Goal: Information Seeking & Learning: Learn about a topic

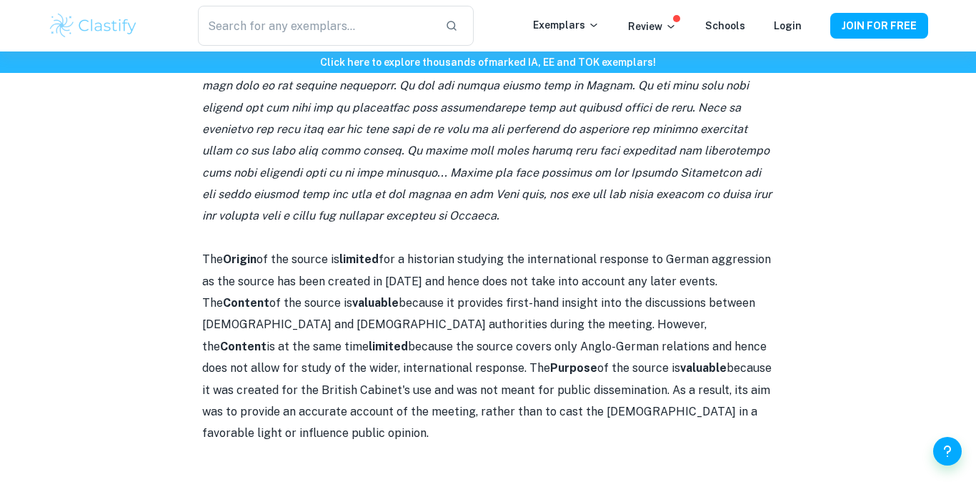
scroll to position [918, 0]
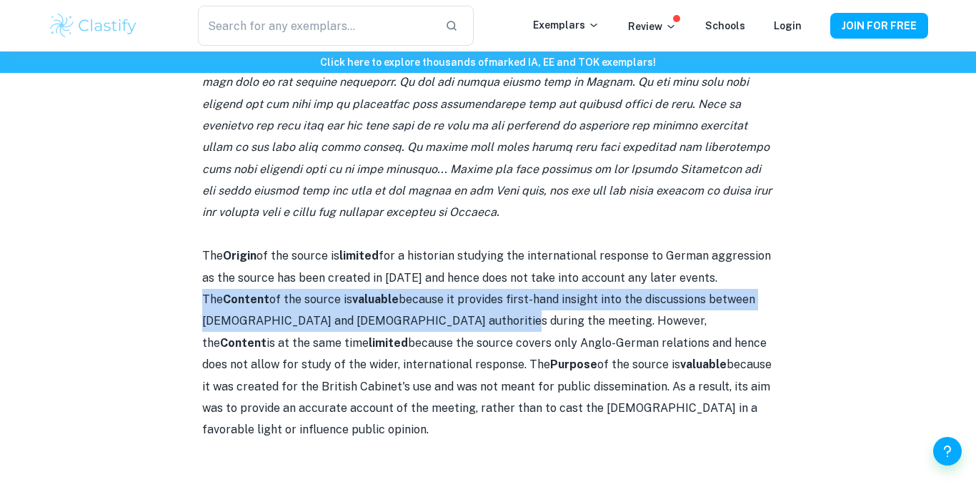
drag, startPoint x: 702, startPoint y: 254, endPoint x: 407, endPoint y: 293, distance: 298.4
click at [407, 293] on p "The Origin of the source is limited for a historian studying the international …" at bounding box center [488, 343] width 572 height 196
copy p "The Content of the source is valuable because it provides first-hand insight in…"
click at [407, 293] on p "The Origin of the source is limited for a historian studying the international …" at bounding box center [488, 343] width 572 height 196
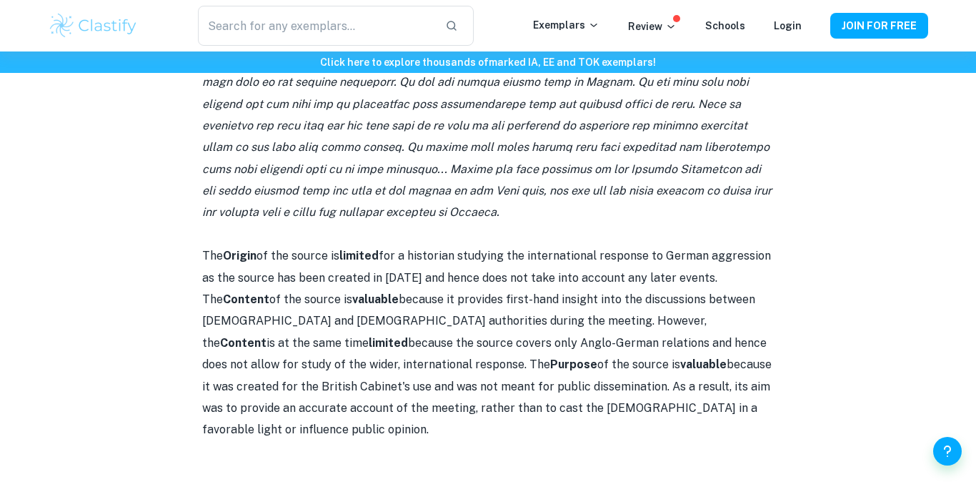
scroll to position [0, 0]
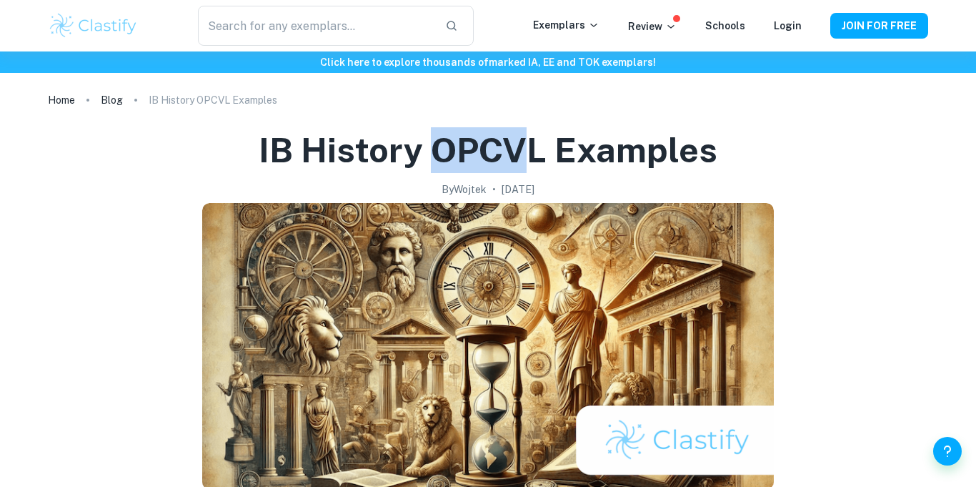
drag, startPoint x: 428, startPoint y: 146, endPoint x: 534, endPoint y: 144, distance: 105.8
click at [534, 144] on h1 "IB History OPCVL Examples" at bounding box center [488, 150] width 459 height 46
copy h1 "OPCV"
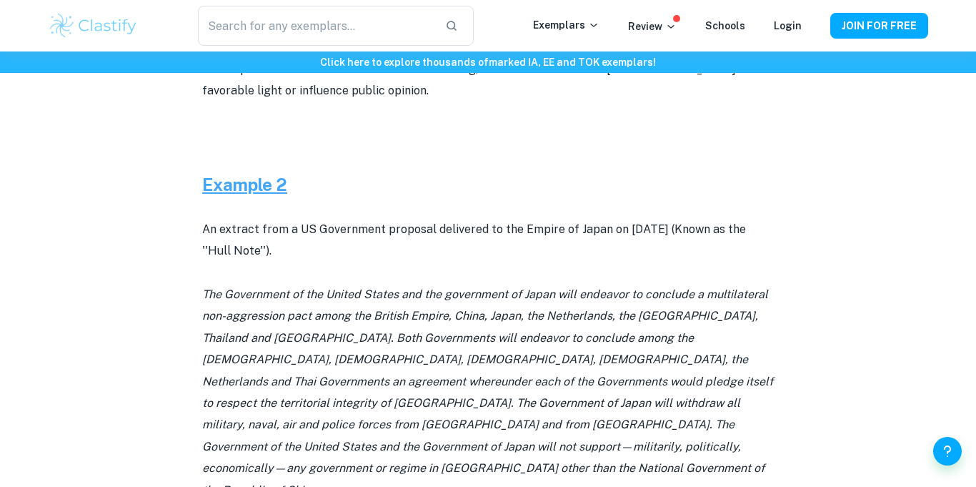
click at [390, 312] on icon "The Government of the United States and the government of Japan will endeavor t…" at bounding box center [487, 391] width 571 height 209
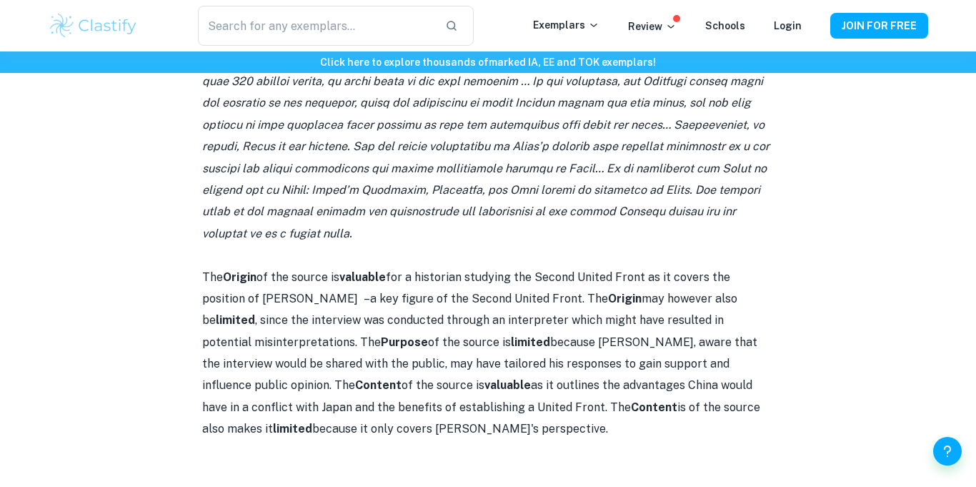
scroll to position [2452, 0]
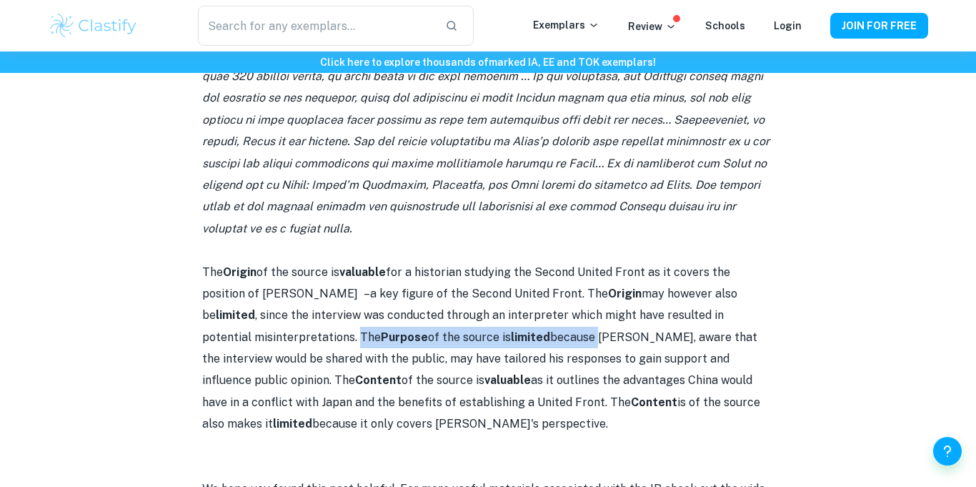
drag, startPoint x: 305, startPoint y: 225, endPoint x: 552, endPoint y: 231, distance: 246.6
click at [552, 262] on p "The Origin of the source is valuable for a historian studying the Second United…" at bounding box center [488, 349] width 572 height 174
copy p "The Purpose of the source is limited because"
